Goal: Find contact information: Find contact information

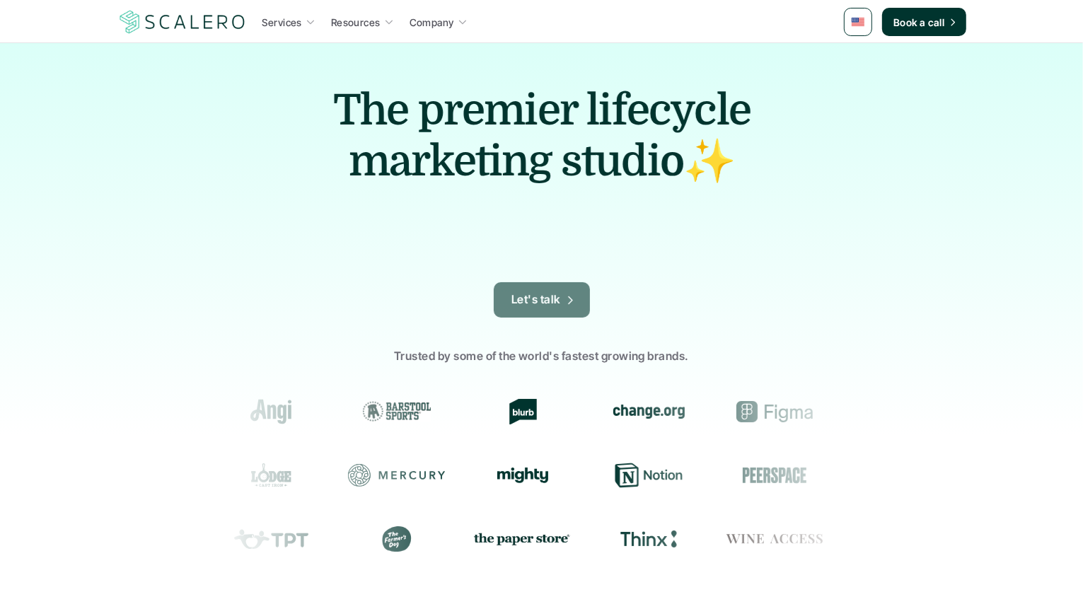
click at [562, 302] on link "Let's talk" at bounding box center [542, 299] width 96 height 35
